Goal: Navigation & Orientation: Find specific page/section

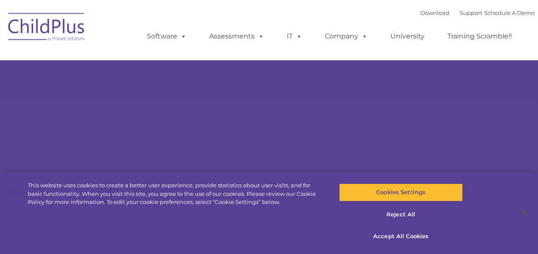
select select "MEDIUM"
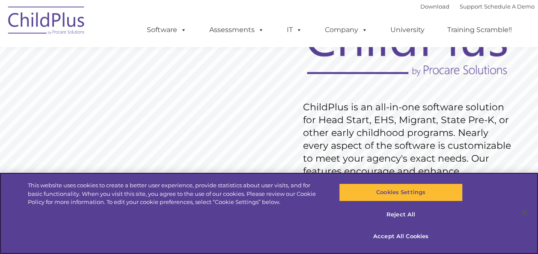
scroll to position [89, 0]
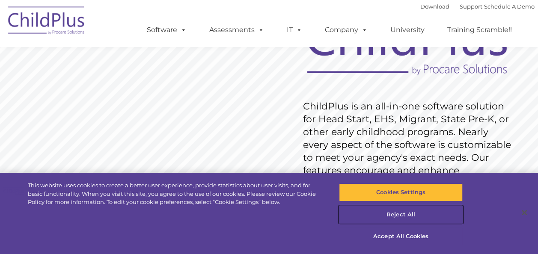
click at [410, 213] on button "Reject All" at bounding box center [401, 215] width 124 height 18
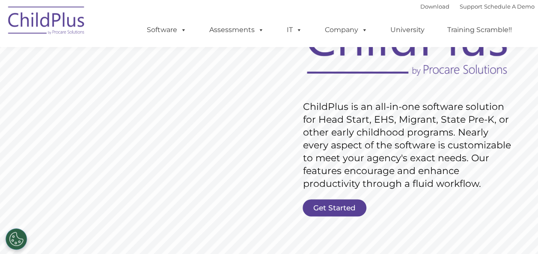
scroll to position [0, 0]
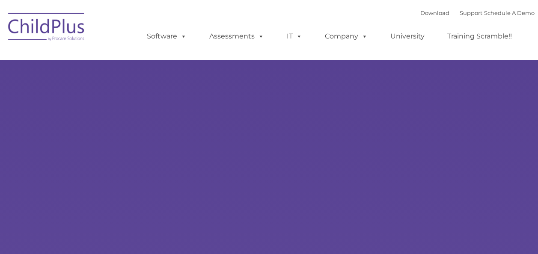
type input ""
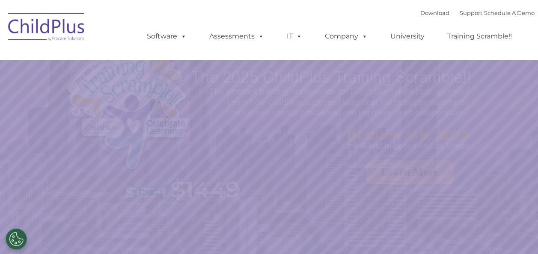
select select "MEDIUM"
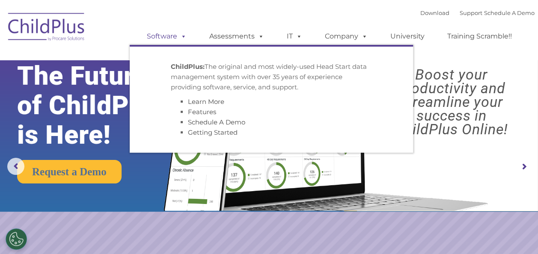
click at [182, 37] on span at bounding box center [181, 36] width 9 height 8
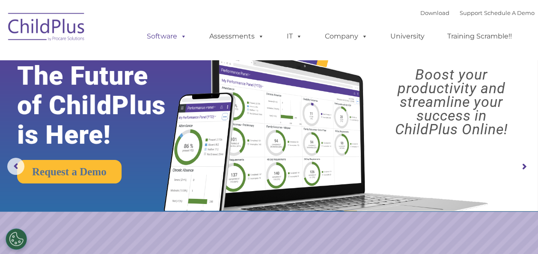
click at [182, 37] on span at bounding box center [181, 36] width 9 height 8
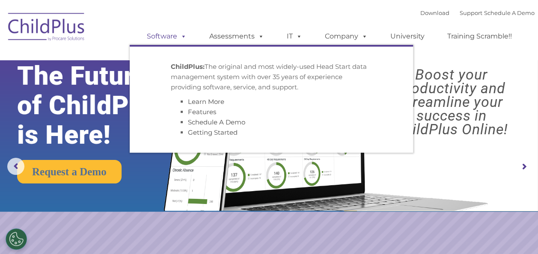
click at [182, 37] on span at bounding box center [181, 36] width 9 height 8
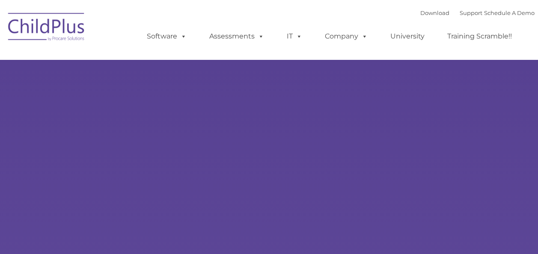
type input ""
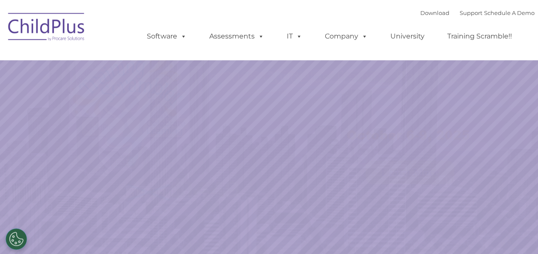
select select "MEDIUM"
